Goal: Navigation & Orientation: Find specific page/section

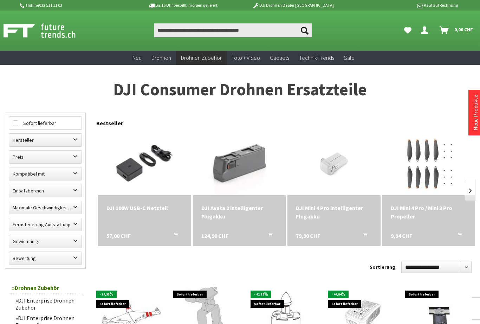
click at [31, 140] on label "Hersteller" at bounding box center [45, 140] width 72 height 13
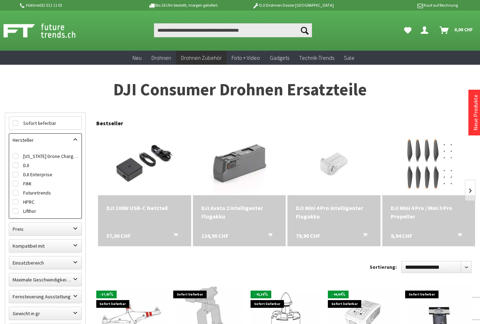
click at [28, 91] on h1 "DJI Consumer Drohnen Ersatzteile" at bounding box center [240, 90] width 470 height 18
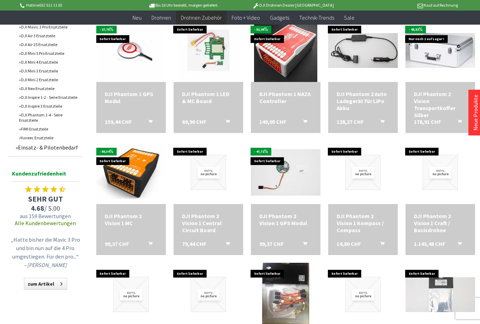
scroll to position [372, 0]
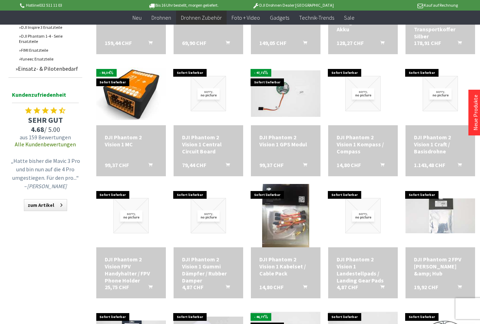
scroll to position [452, 0]
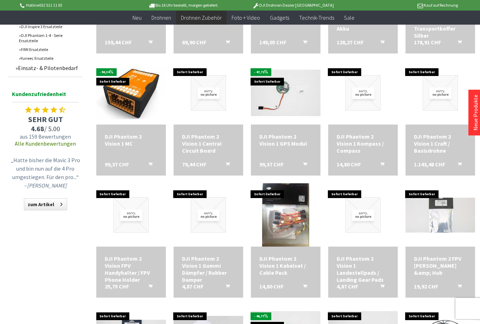
scroll to position [206, 0]
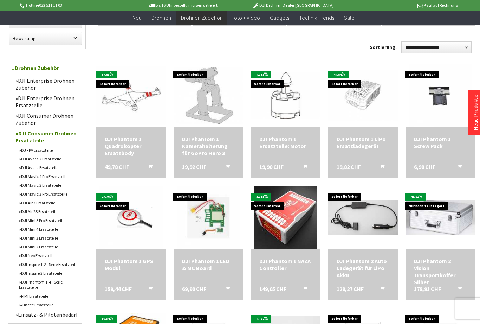
scroll to position [4, 0]
